Goal: Task Accomplishment & Management: Manage account settings

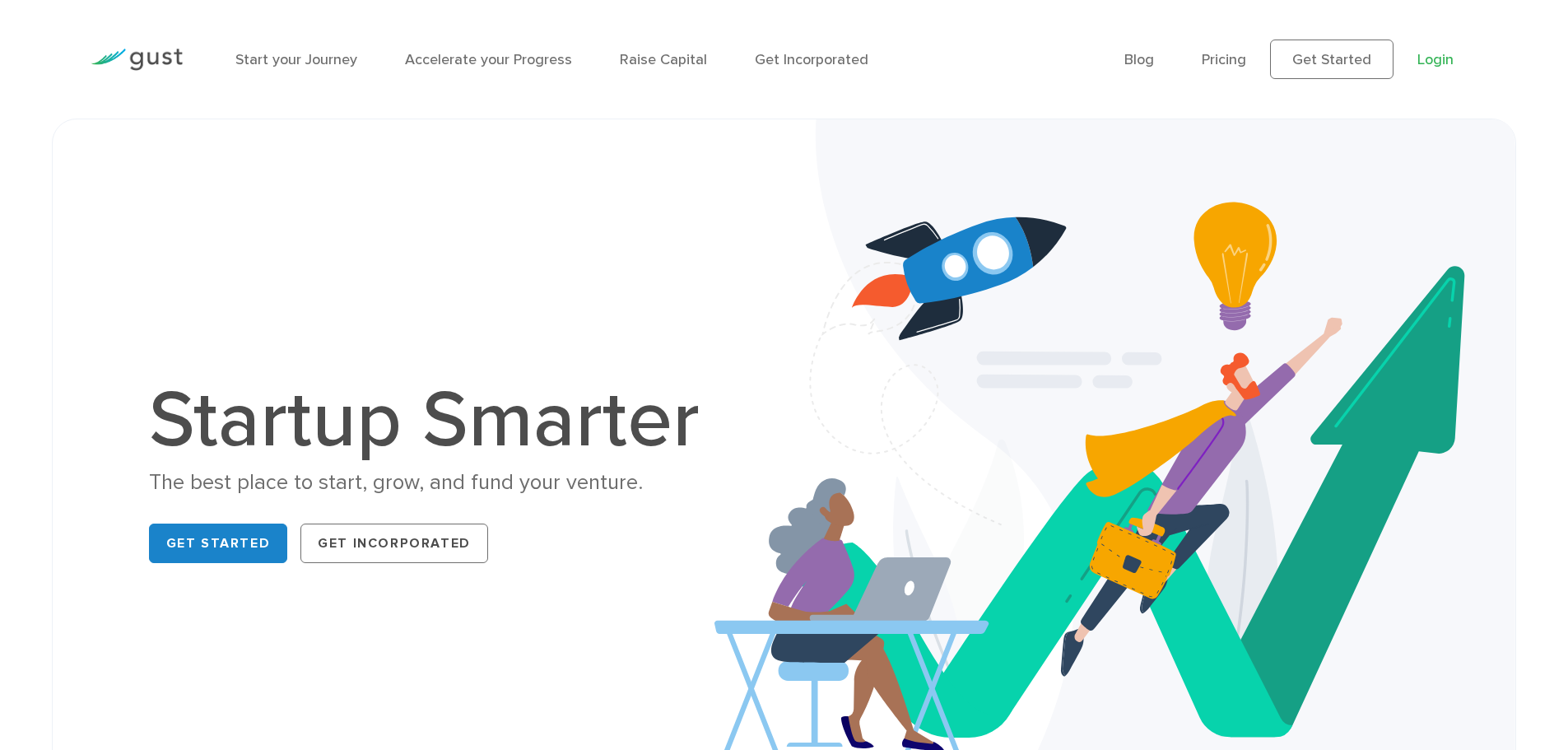
click at [1445, 60] on link "Login" at bounding box center [1435, 59] width 36 height 17
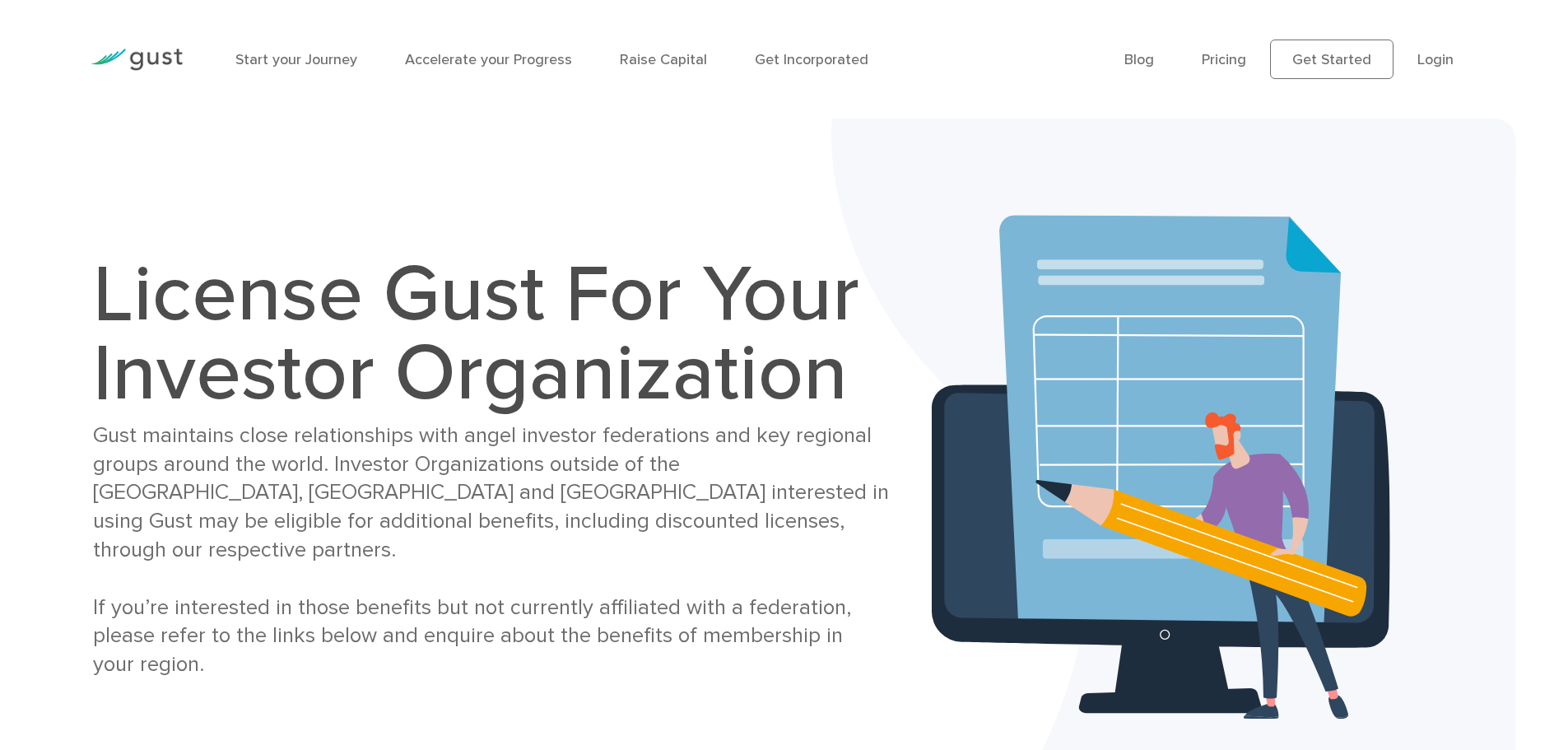
click at [1430, 48] on li "Login" at bounding box center [1435, 59] width 36 height 22
click at [1431, 50] on li "Login" at bounding box center [1435, 59] width 36 height 22
click at [1433, 57] on link "Login" at bounding box center [1435, 59] width 36 height 17
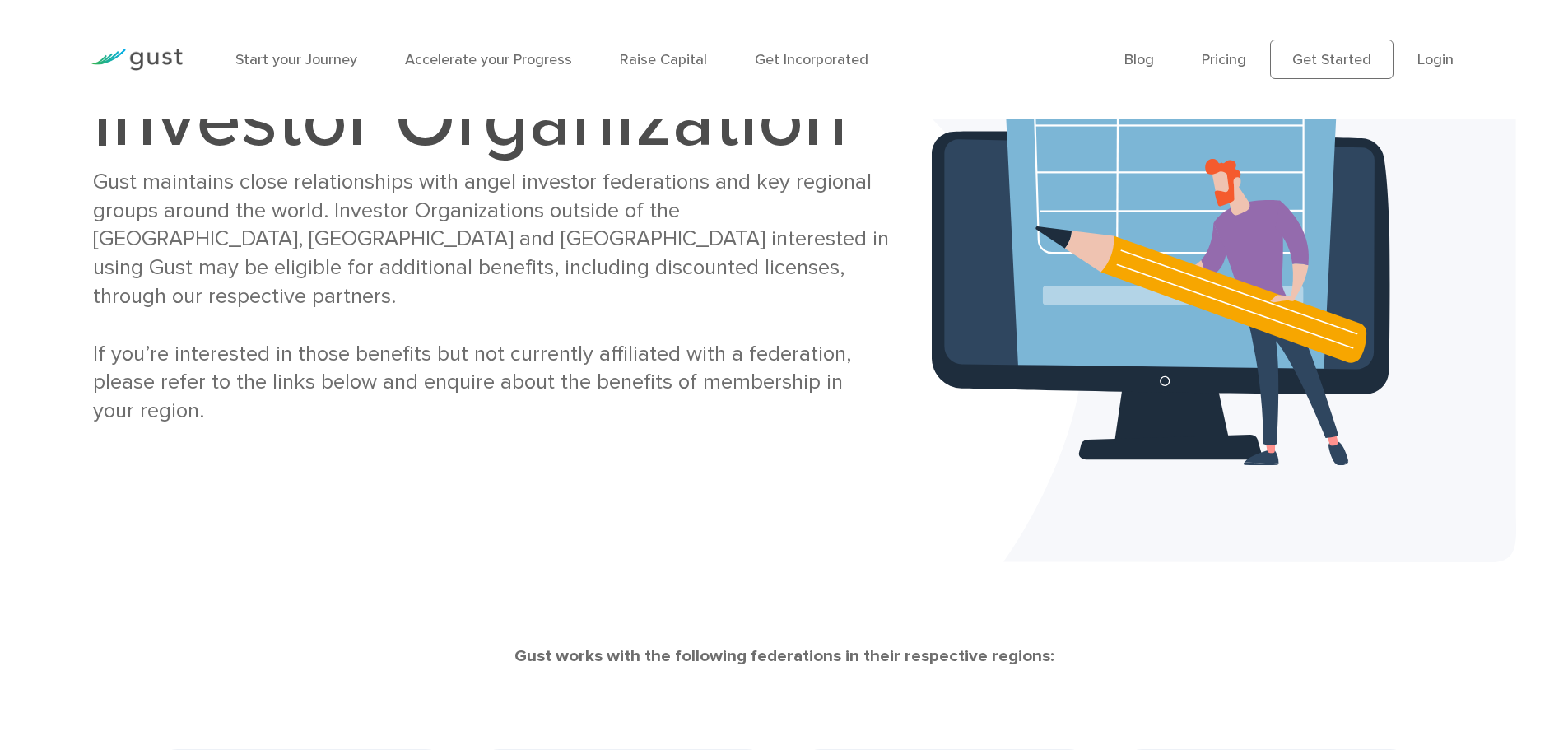
scroll to position [245, 0]
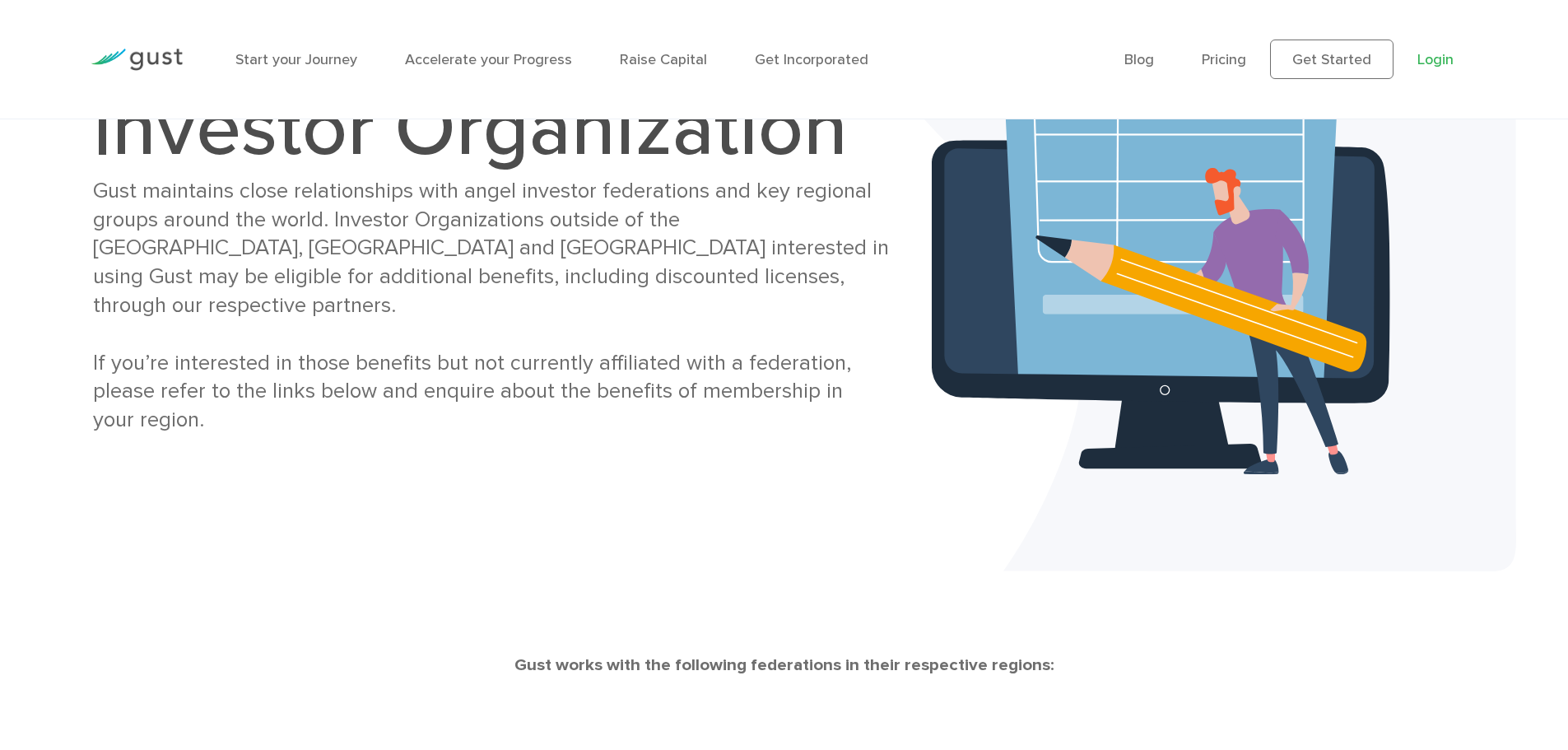
click at [1433, 58] on link "Login" at bounding box center [1435, 59] width 36 height 17
